Goal: Transaction & Acquisition: Download file/media

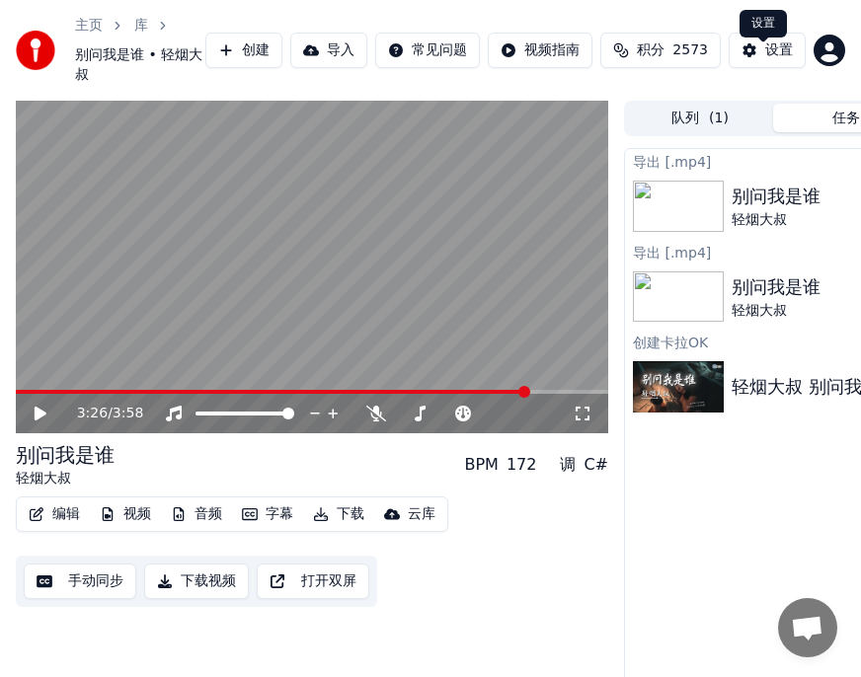
click at [772, 59] on div "设置" at bounding box center [779, 50] width 28 height 20
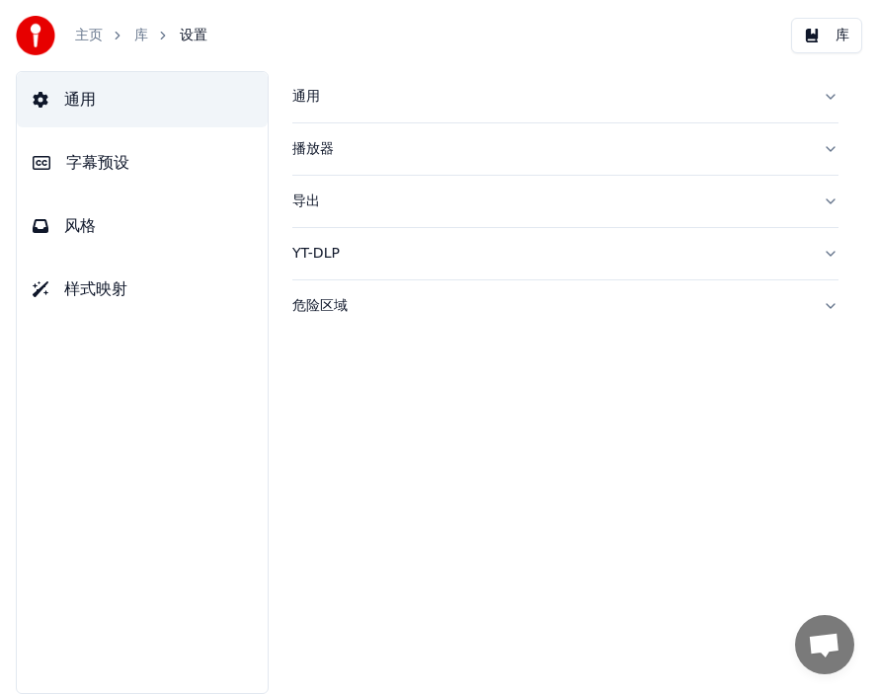
click at [127, 160] on span "字幕预设" at bounding box center [97, 163] width 63 height 24
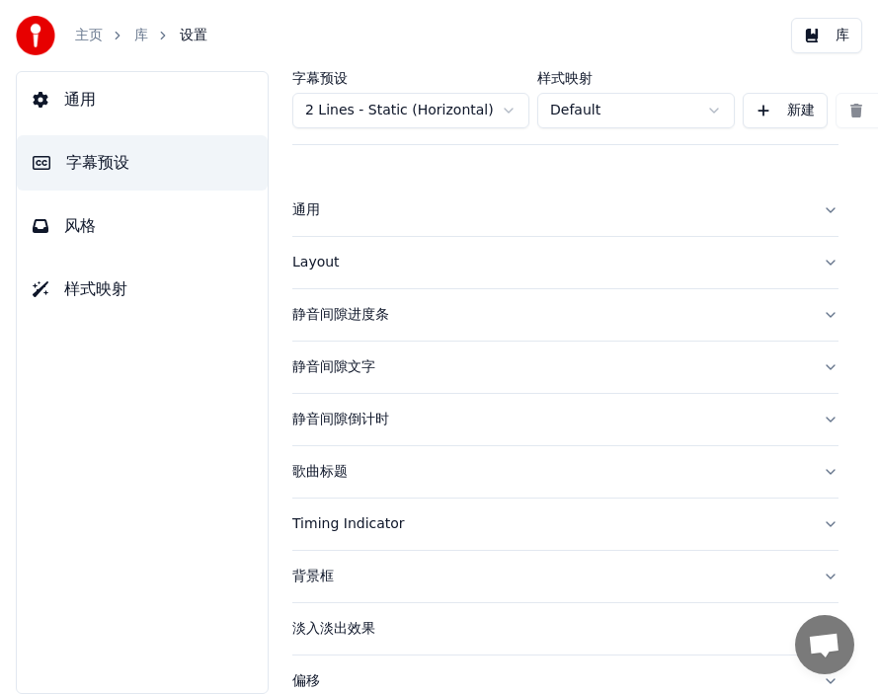
scroll to position [202, 0]
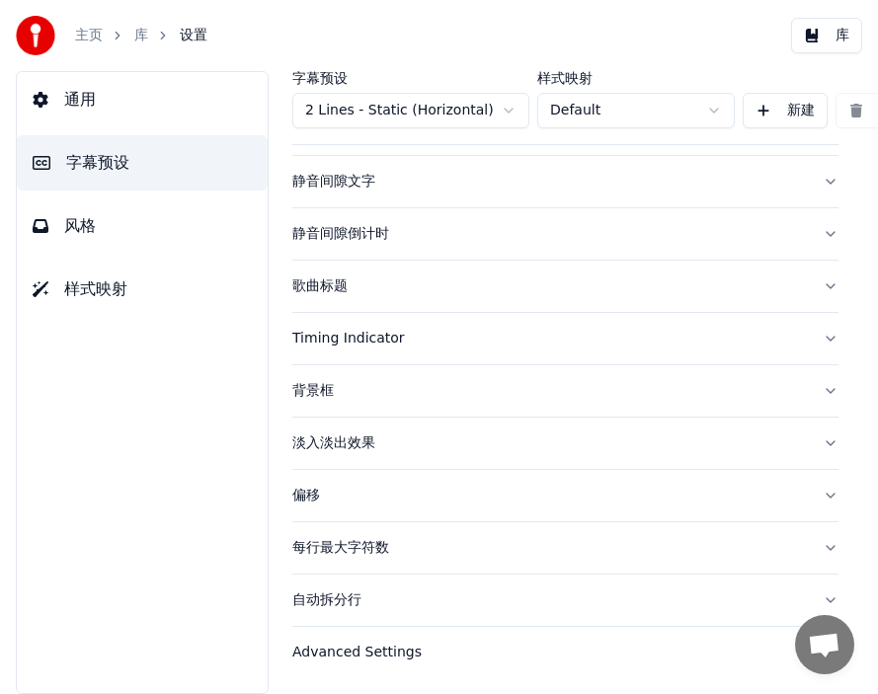
click at [313, 486] on div "偏移" at bounding box center [549, 496] width 514 height 20
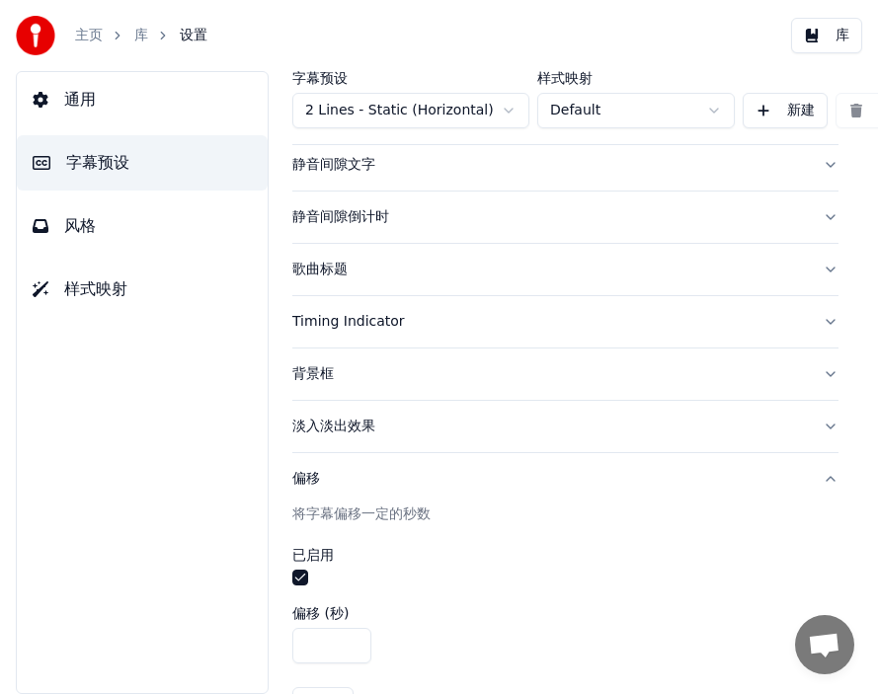
click at [298, 644] on input "*" at bounding box center [331, 646] width 79 height 36
type input "***"
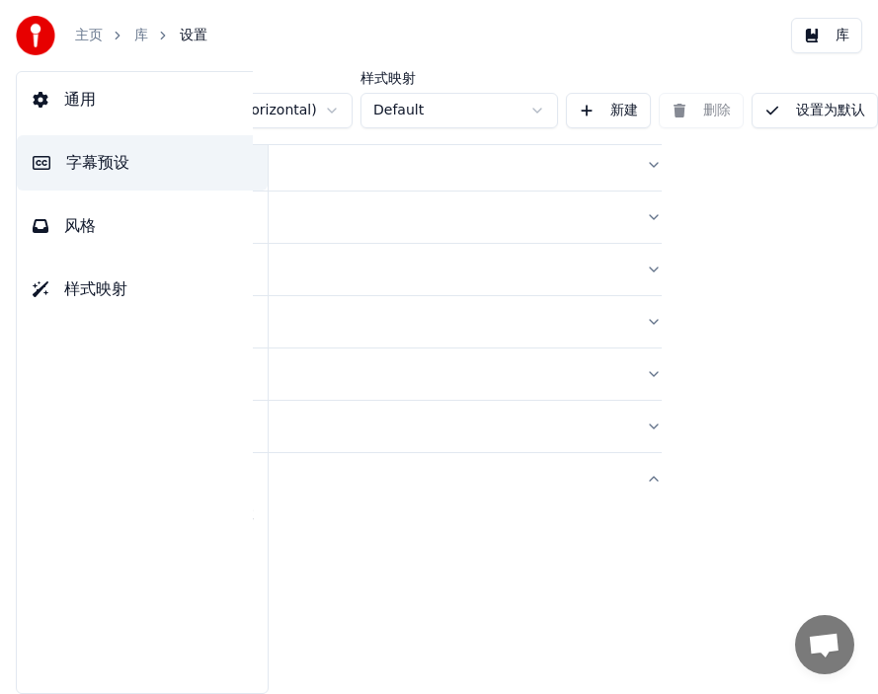
click at [798, 105] on button "设置为默认" at bounding box center [814, 111] width 126 height 36
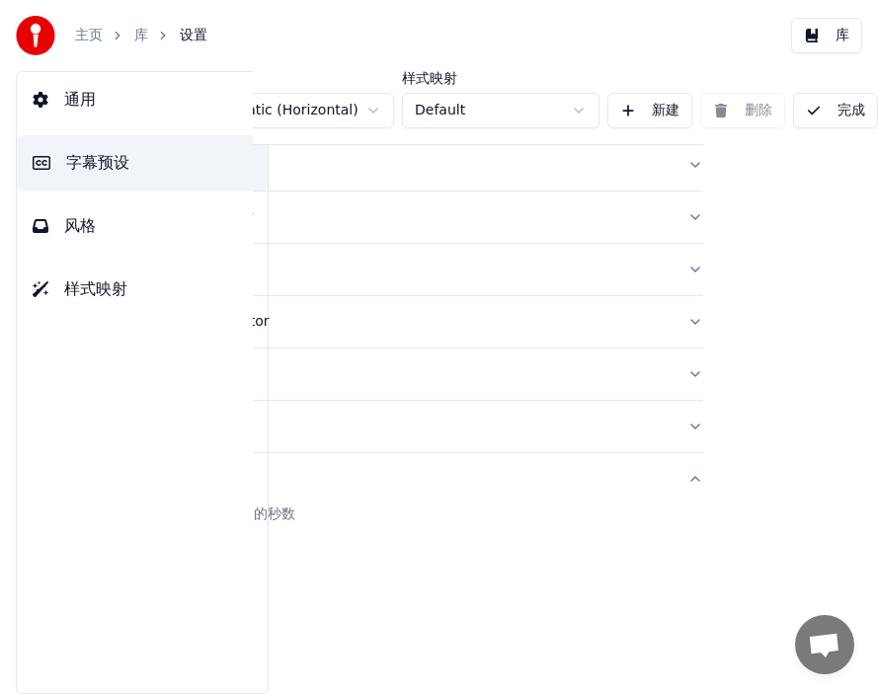
click at [815, 111] on button "完成" at bounding box center [835, 111] width 85 height 36
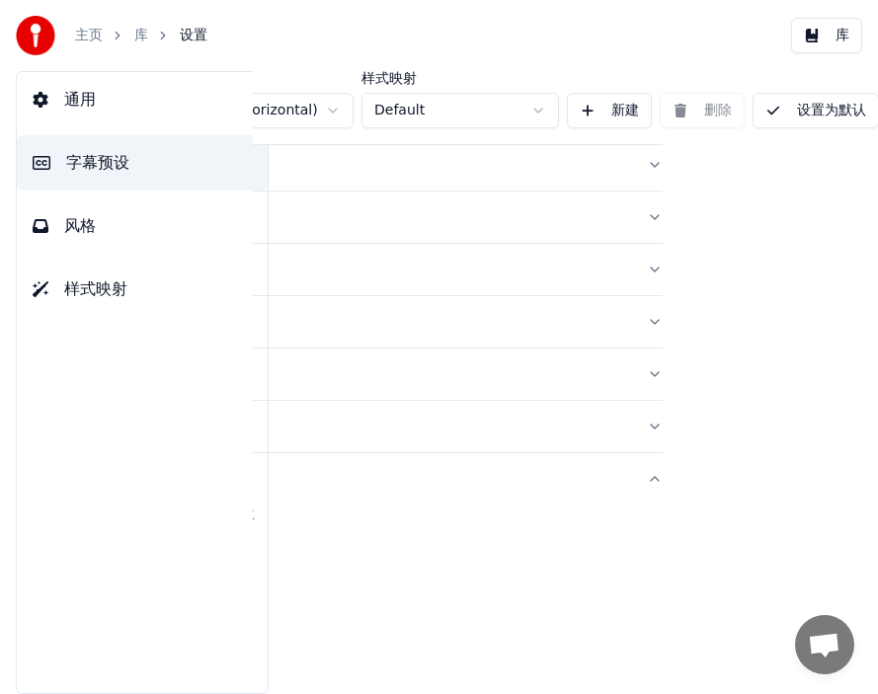
click at [814, 106] on button "设置为默认" at bounding box center [815, 111] width 126 height 36
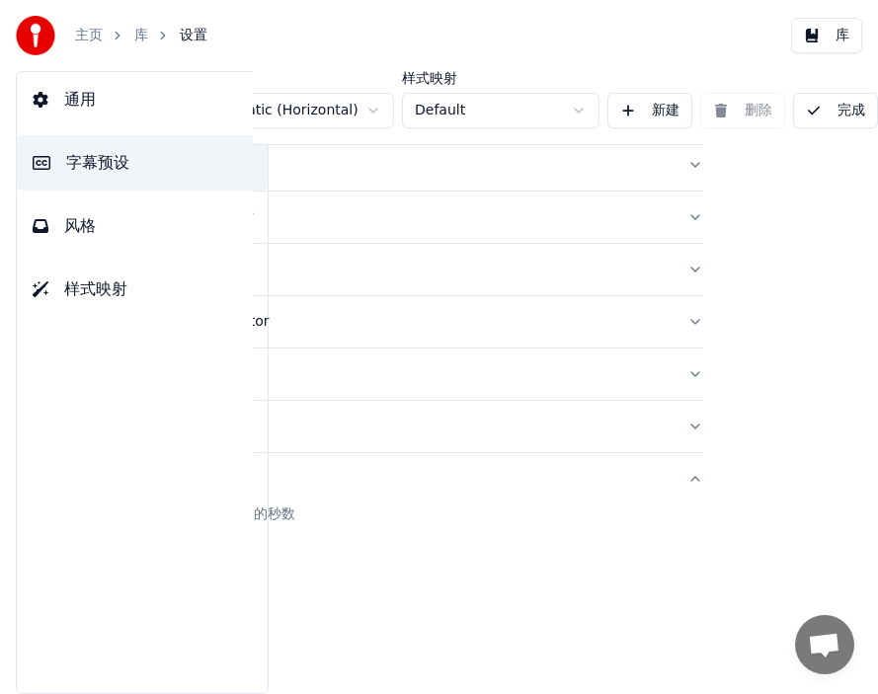
click at [814, 106] on button "完成" at bounding box center [835, 111] width 85 height 36
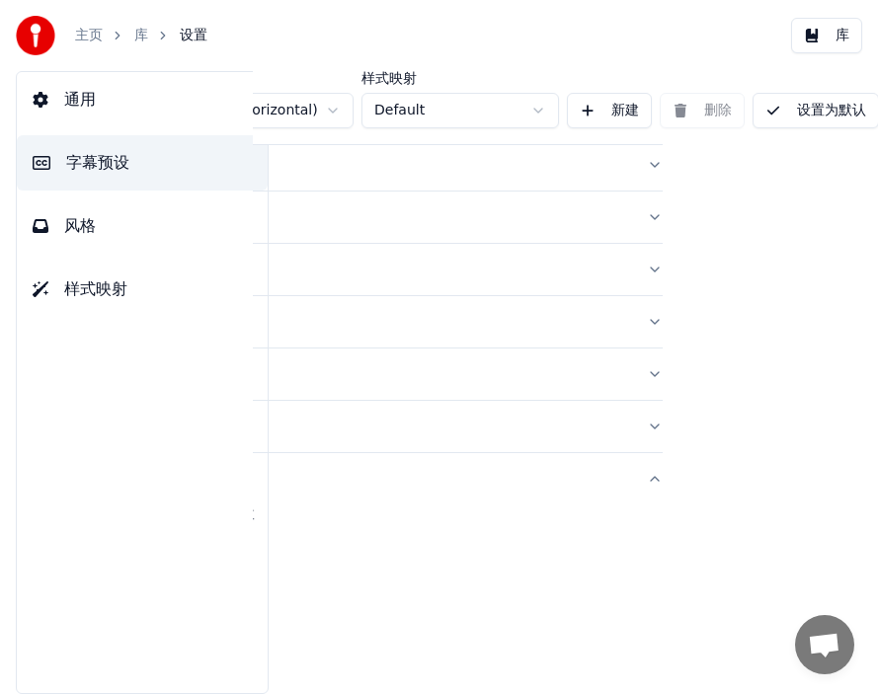
click at [140, 36] on link "库" at bounding box center [141, 36] width 14 height 20
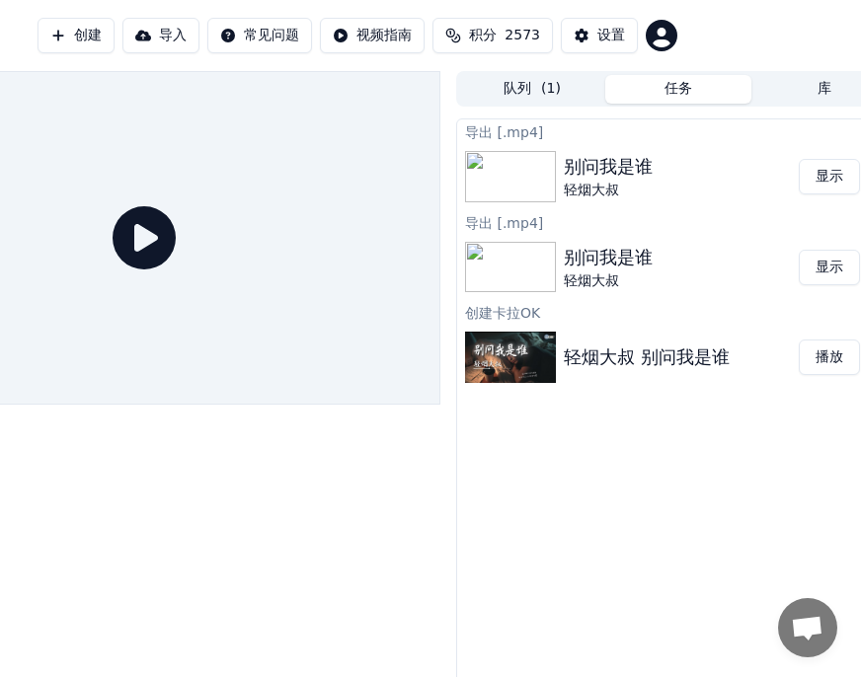
scroll to position [0, 207]
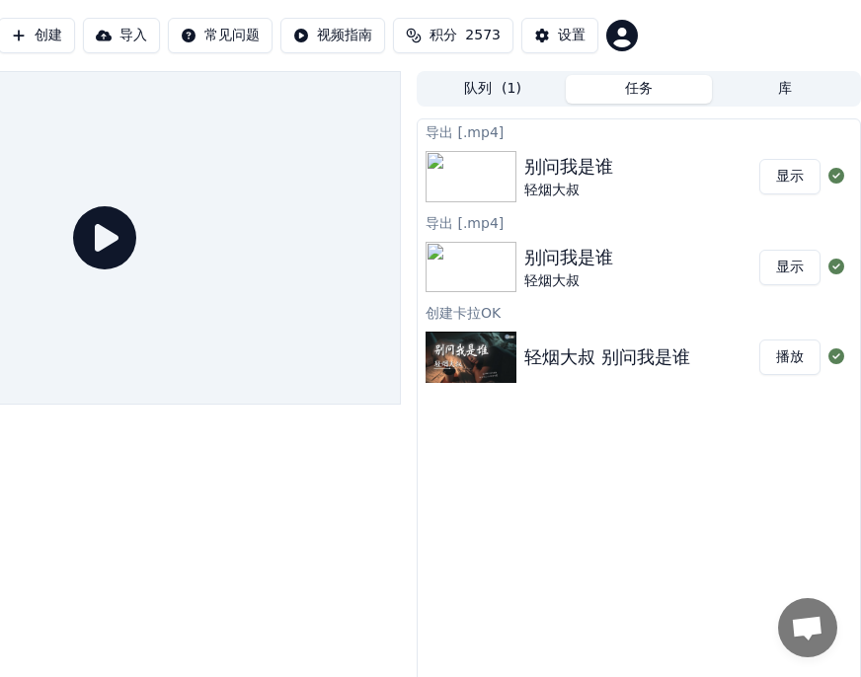
click at [795, 363] on button "播放" at bounding box center [789, 358] width 61 height 36
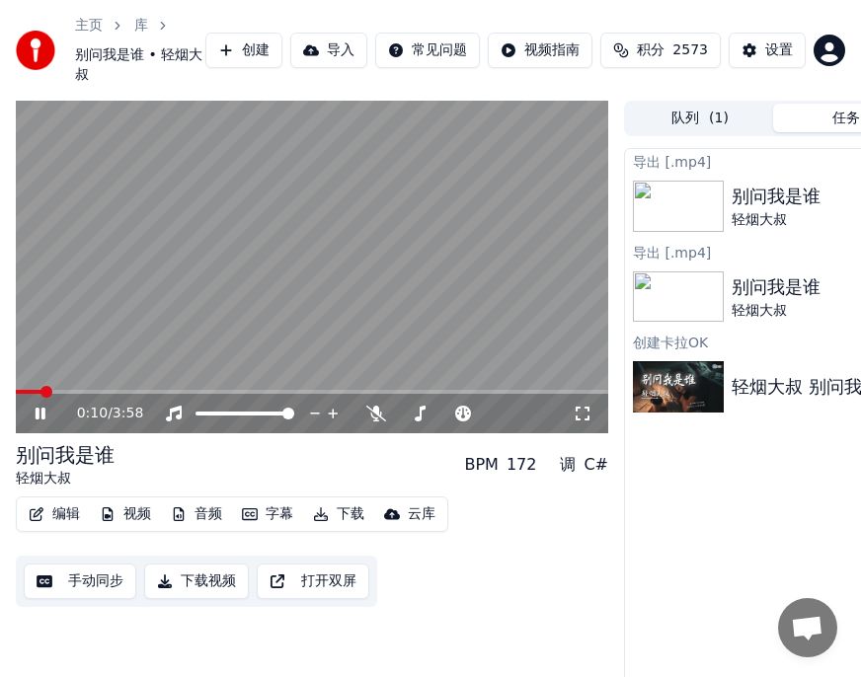
click at [277, 528] on button "字幕" at bounding box center [267, 515] width 67 height 28
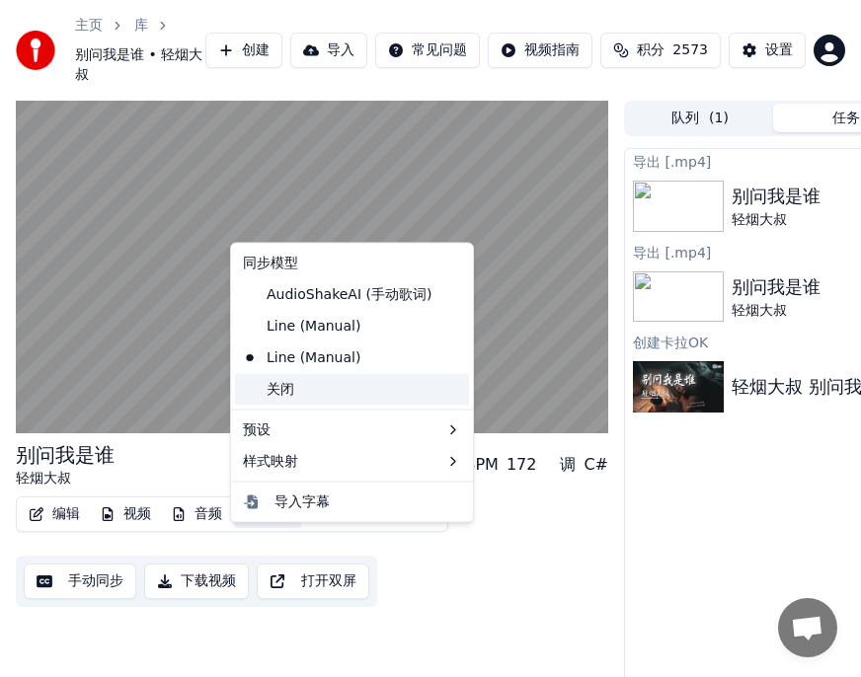
click at [285, 387] on div "关闭" at bounding box center [352, 389] width 234 height 32
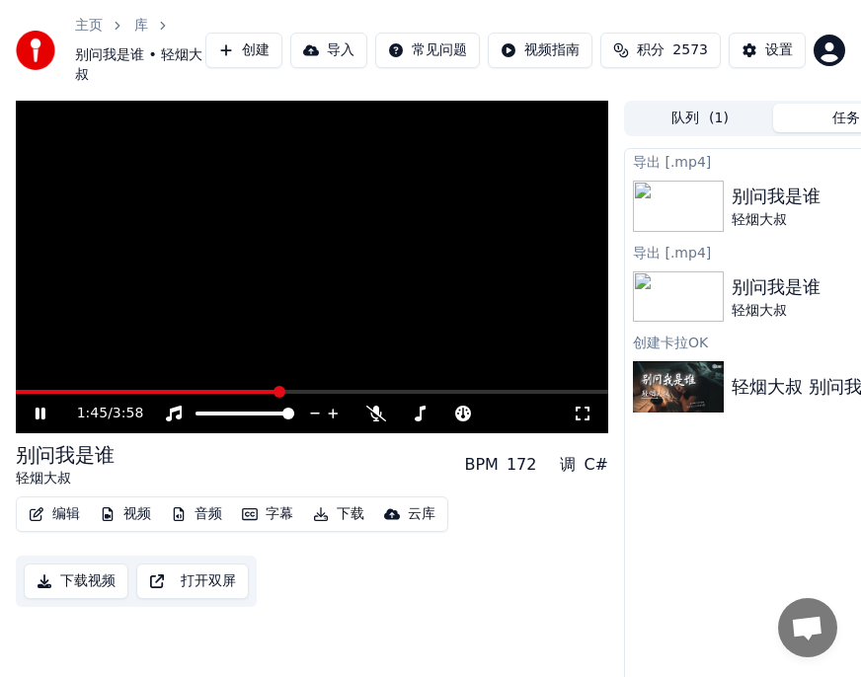
click at [282, 528] on button "字幕" at bounding box center [267, 515] width 67 height 28
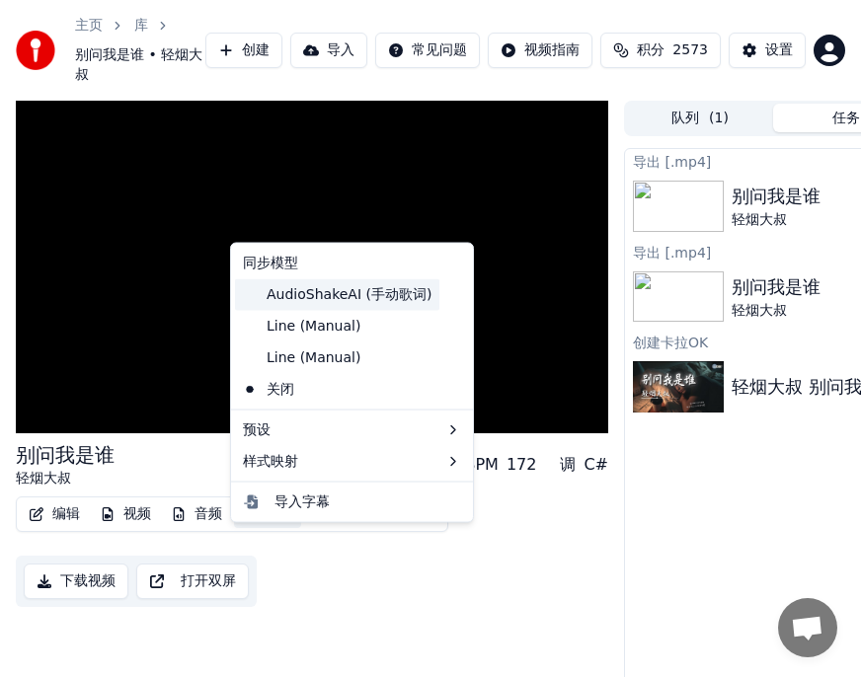
click at [347, 297] on div "AudioShakeAI (手动歌词)" at bounding box center [337, 294] width 204 height 32
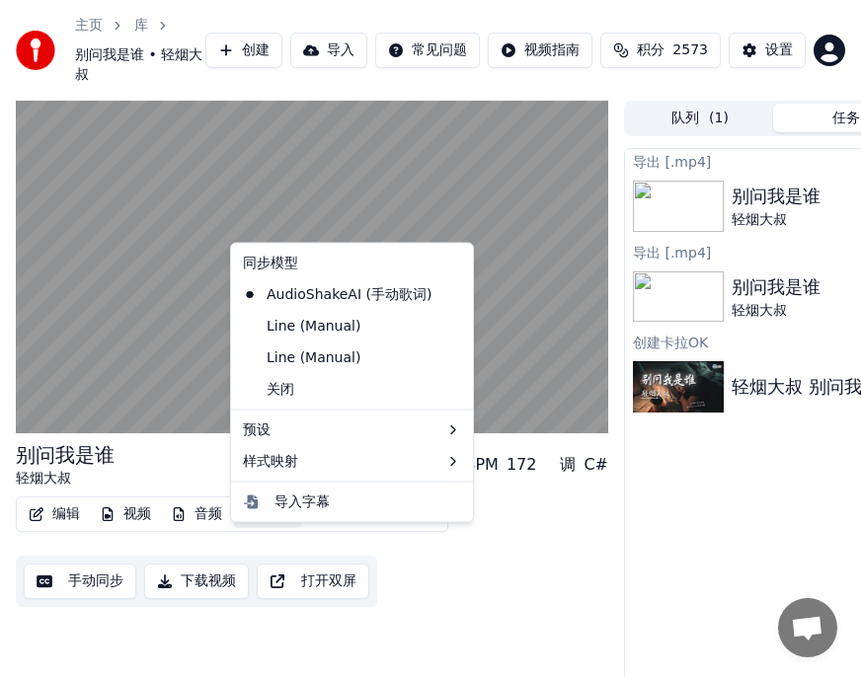
click at [271, 528] on button "字幕" at bounding box center [267, 515] width 67 height 28
click at [332, 324] on div "Line (Manual)" at bounding box center [301, 326] width 133 height 32
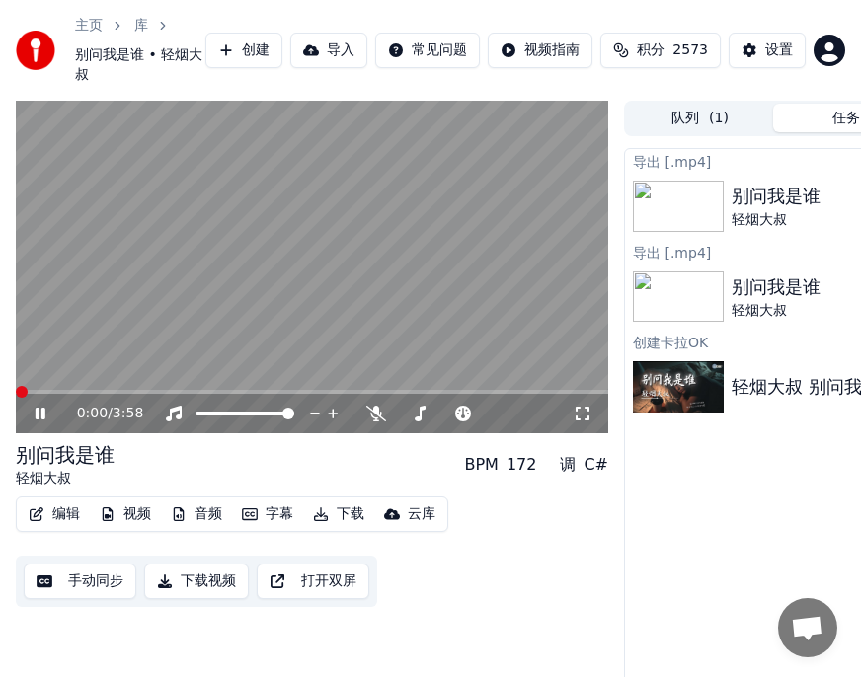
click at [16, 398] on span at bounding box center [22, 392] width 12 height 12
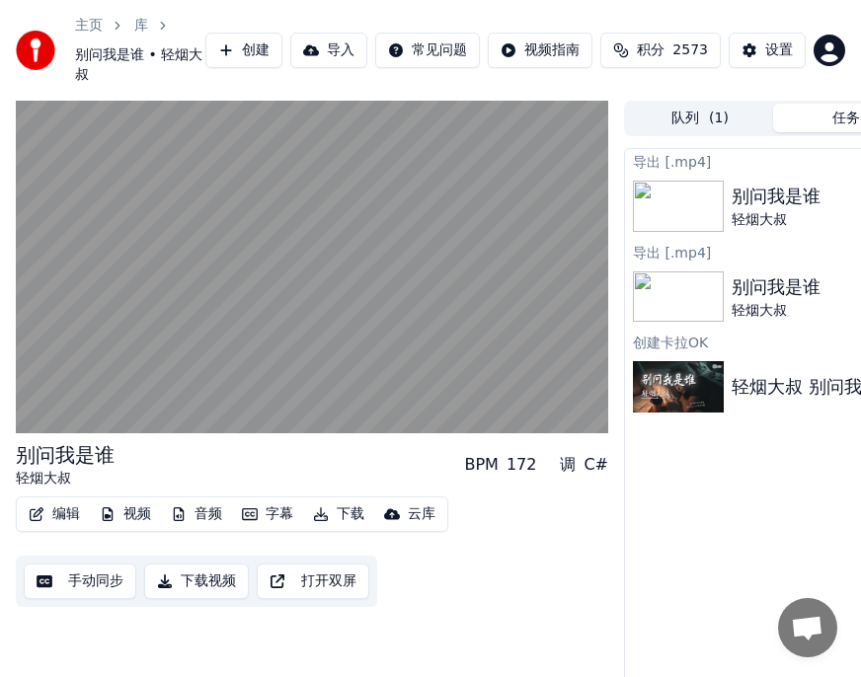
click at [272, 528] on button "字幕" at bounding box center [267, 515] width 67 height 28
click at [595, 600] on div "编辑 视频 音频 字幕 下载 云库 手动同步 下载视频 打开双屏" at bounding box center [312, 552] width 592 height 111
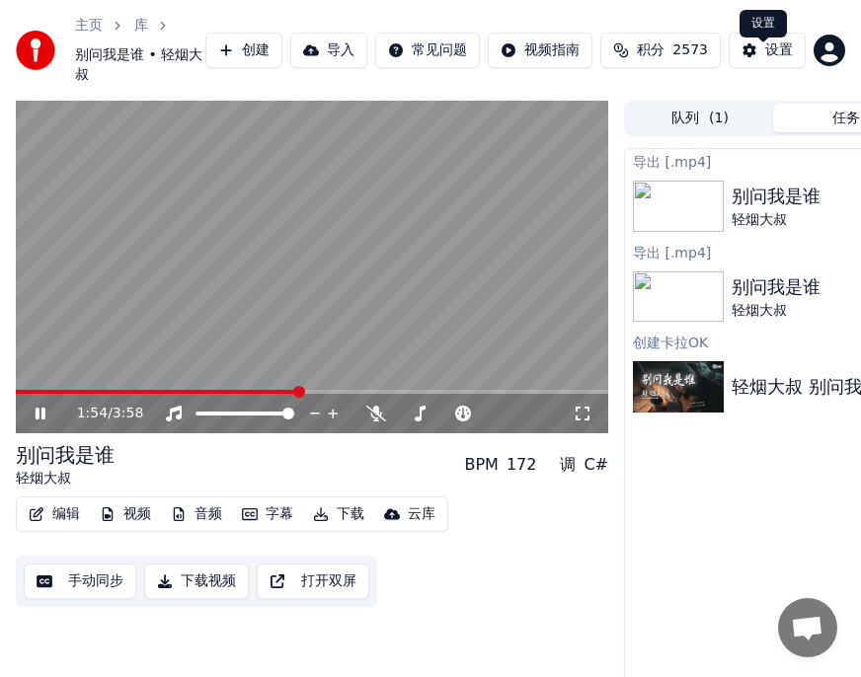
click at [775, 60] on div "设置" at bounding box center [779, 50] width 28 height 20
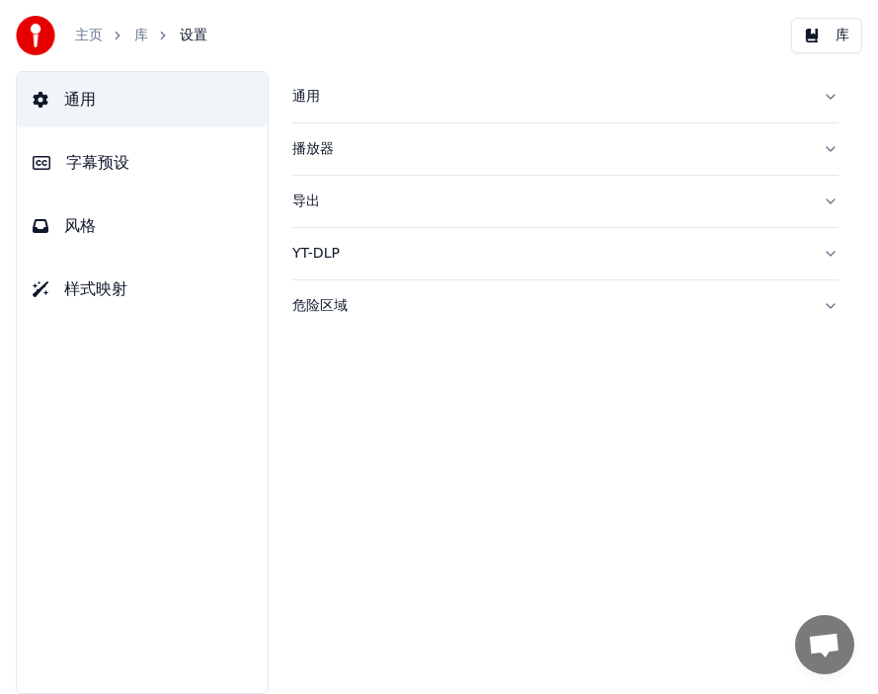
click at [100, 161] on span "字幕预设" at bounding box center [97, 163] width 63 height 24
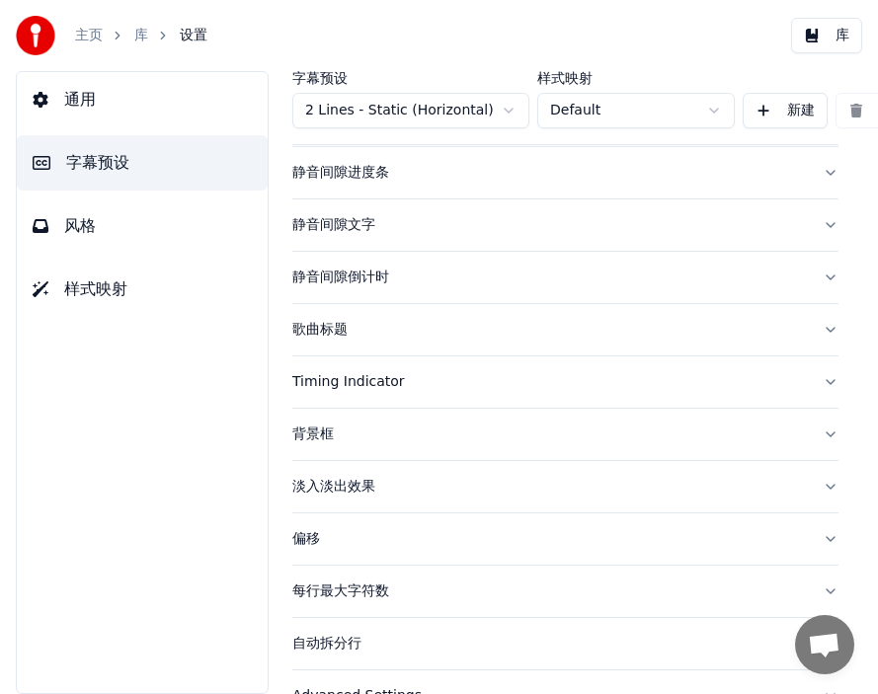
scroll to position [148, 0]
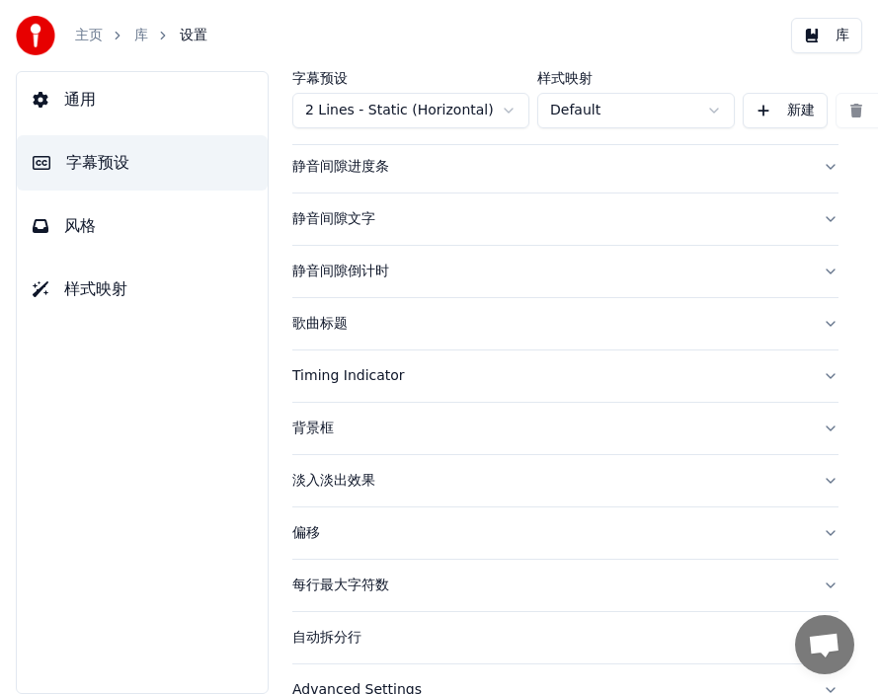
click at [306, 533] on div "偏移" at bounding box center [549, 533] width 514 height 20
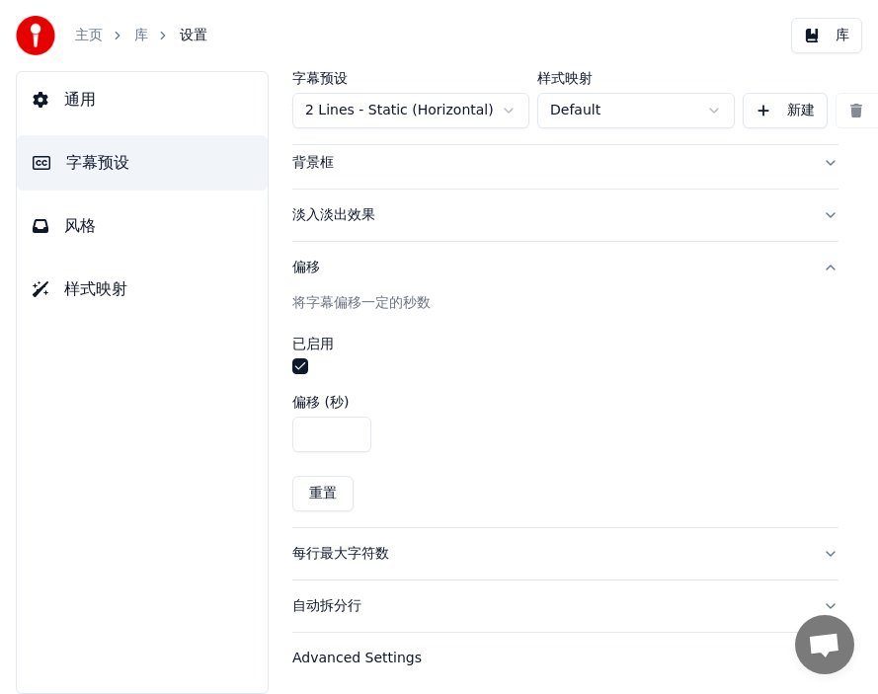
scroll to position [435, 0]
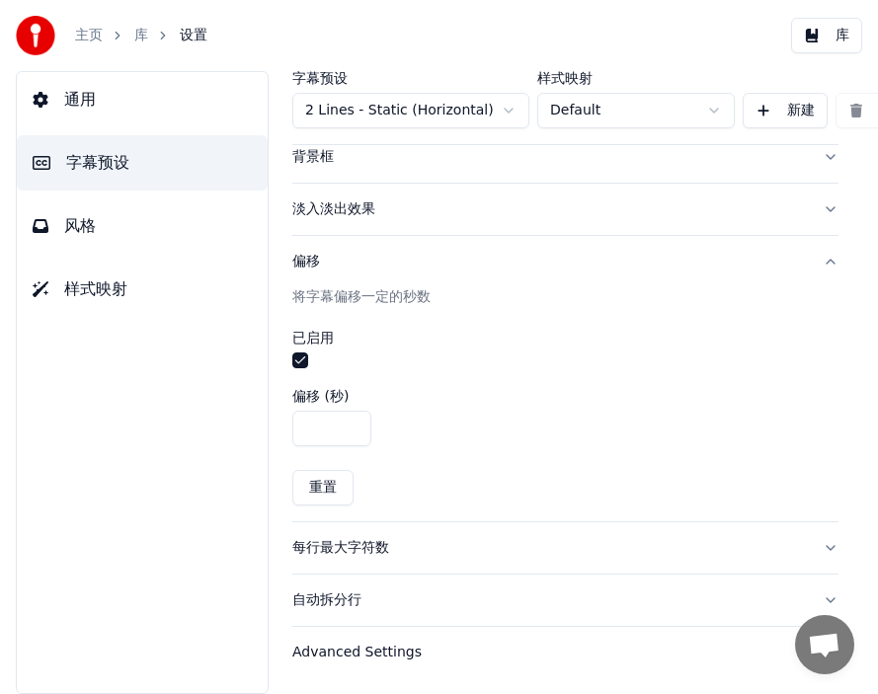
click at [351, 416] on input "***" at bounding box center [331, 429] width 79 height 36
click at [351, 416] on input "*" at bounding box center [331, 429] width 79 height 36
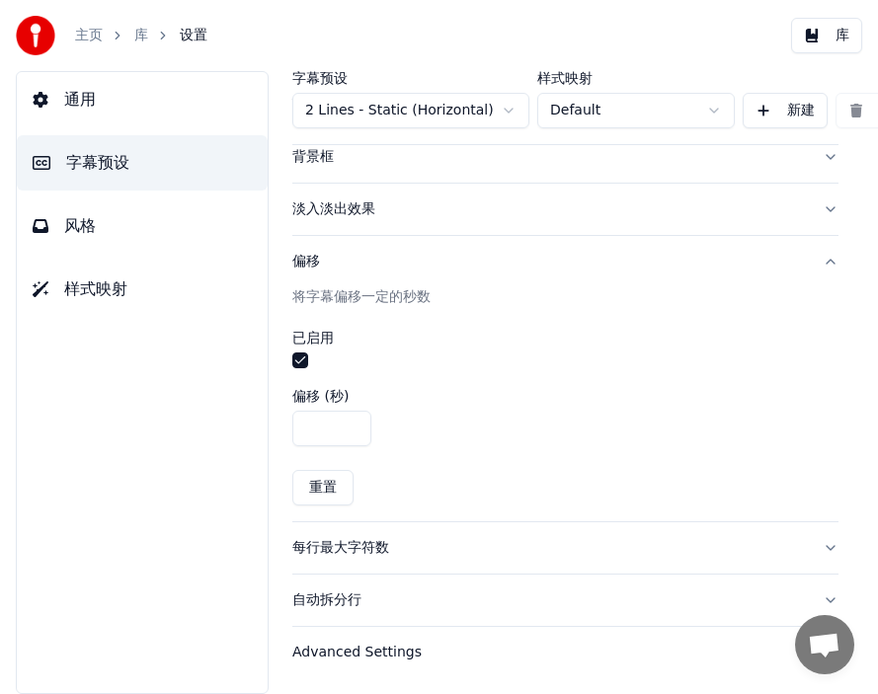
click at [351, 416] on input "****" at bounding box center [331, 429] width 79 height 36
type input "****"
click at [351, 416] on input "****" at bounding box center [331, 429] width 79 height 36
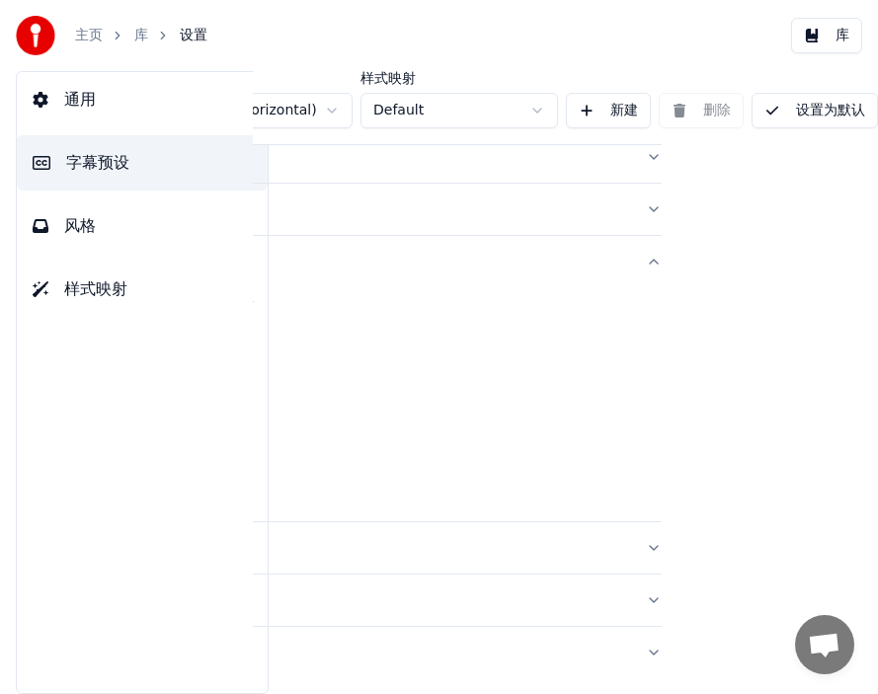
click at [802, 112] on button "设置为默认" at bounding box center [814, 111] width 126 height 36
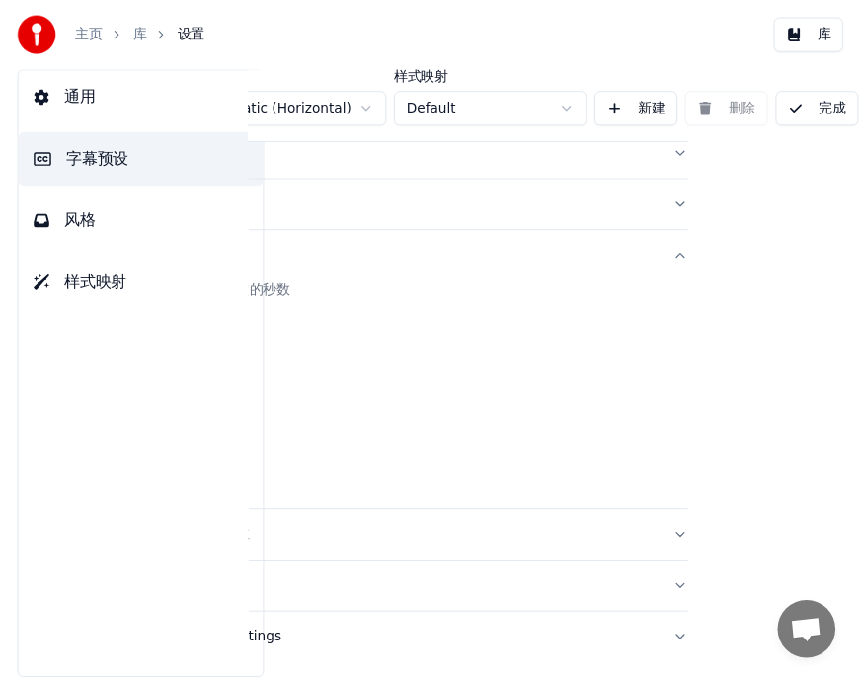
scroll to position [435, 176]
click at [812, 112] on button "完成" at bounding box center [835, 111] width 85 height 36
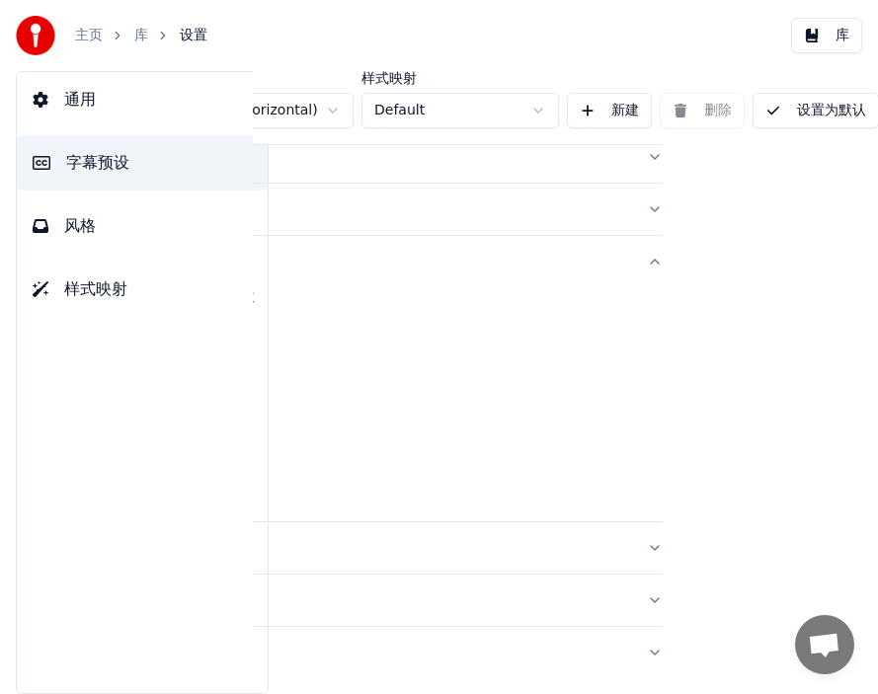
click at [826, 114] on button "设置为默认" at bounding box center [815, 111] width 126 height 36
click at [137, 33] on link "库" at bounding box center [141, 36] width 14 height 20
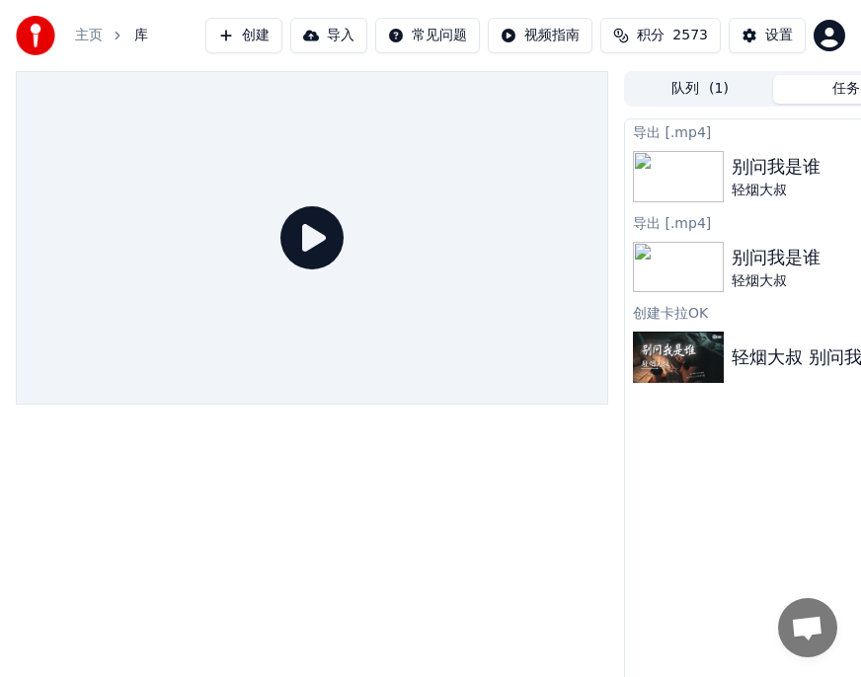
scroll to position [0, 207]
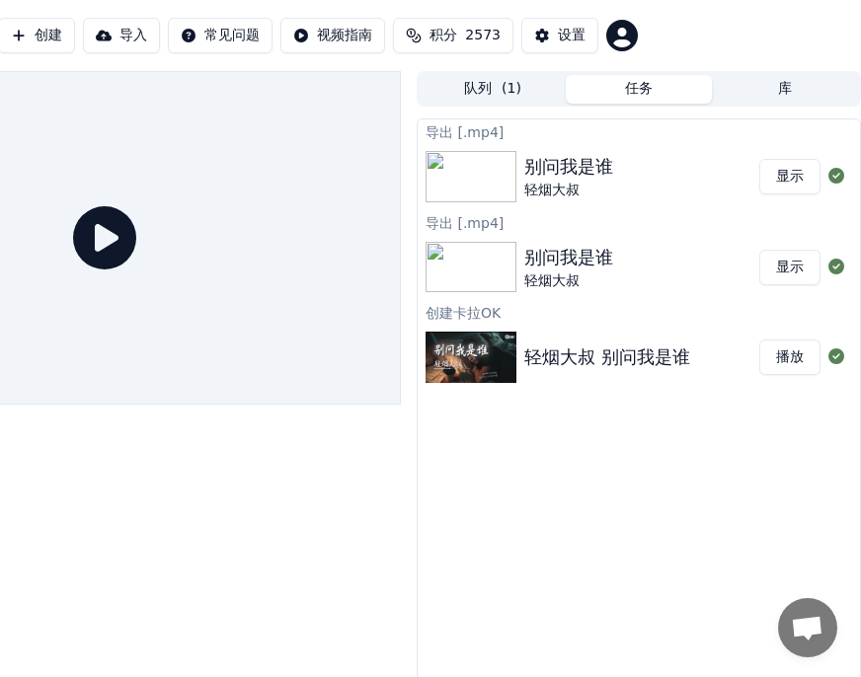
click at [795, 355] on button "播放" at bounding box center [789, 358] width 61 height 36
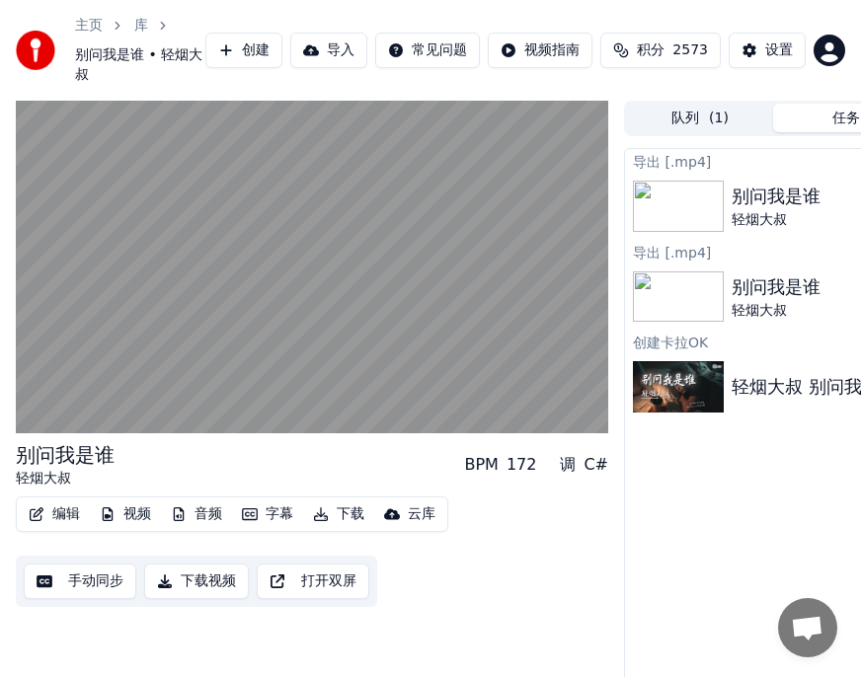
click at [345, 528] on button "下载" at bounding box center [338, 515] width 67 height 28
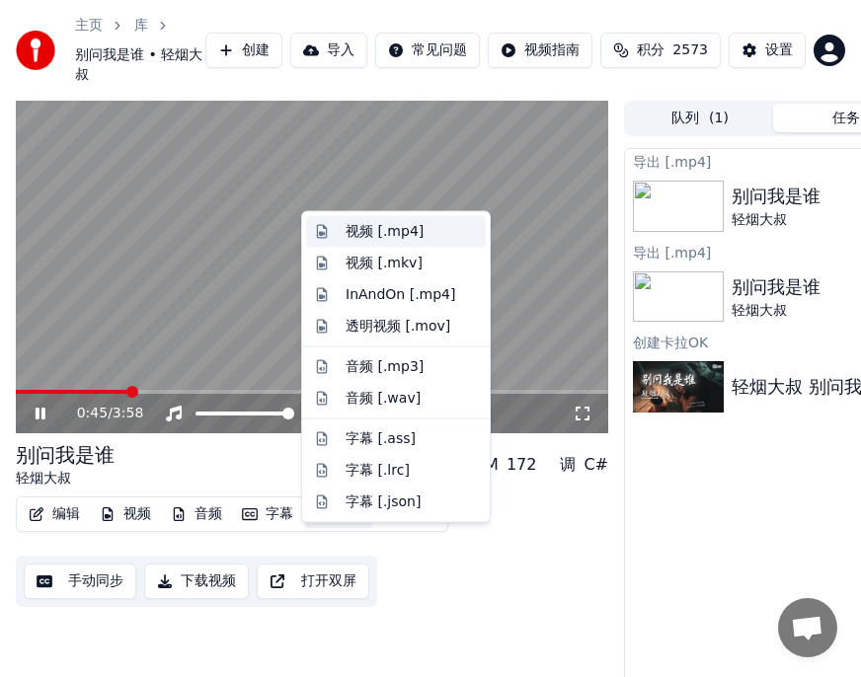
click at [368, 227] on div "视频 [.mp4]" at bounding box center [385, 232] width 78 height 20
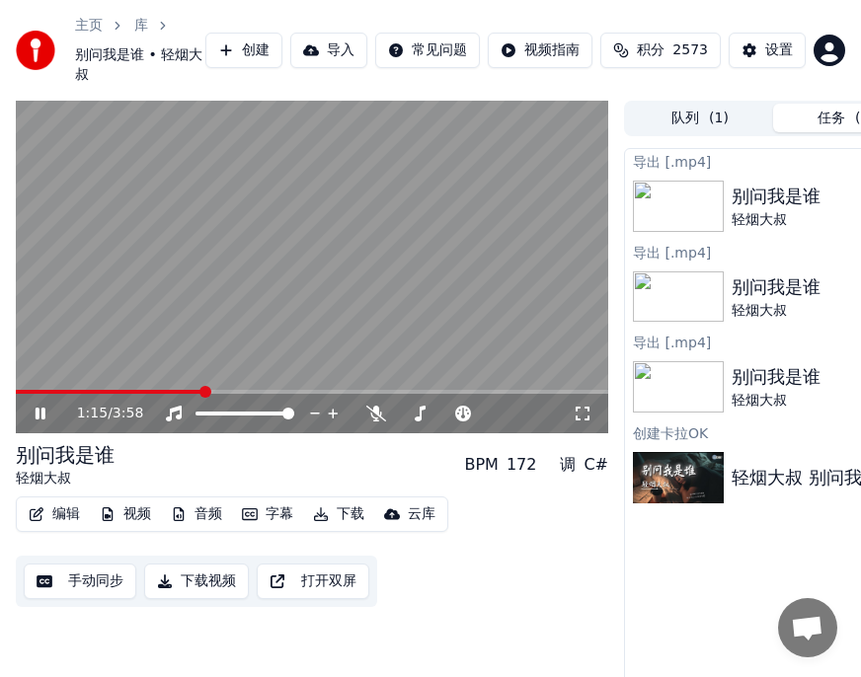
click at [42, 420] on icon at bounding box center [41, 414] width 10 height 12
